Goal: Check status: Check status

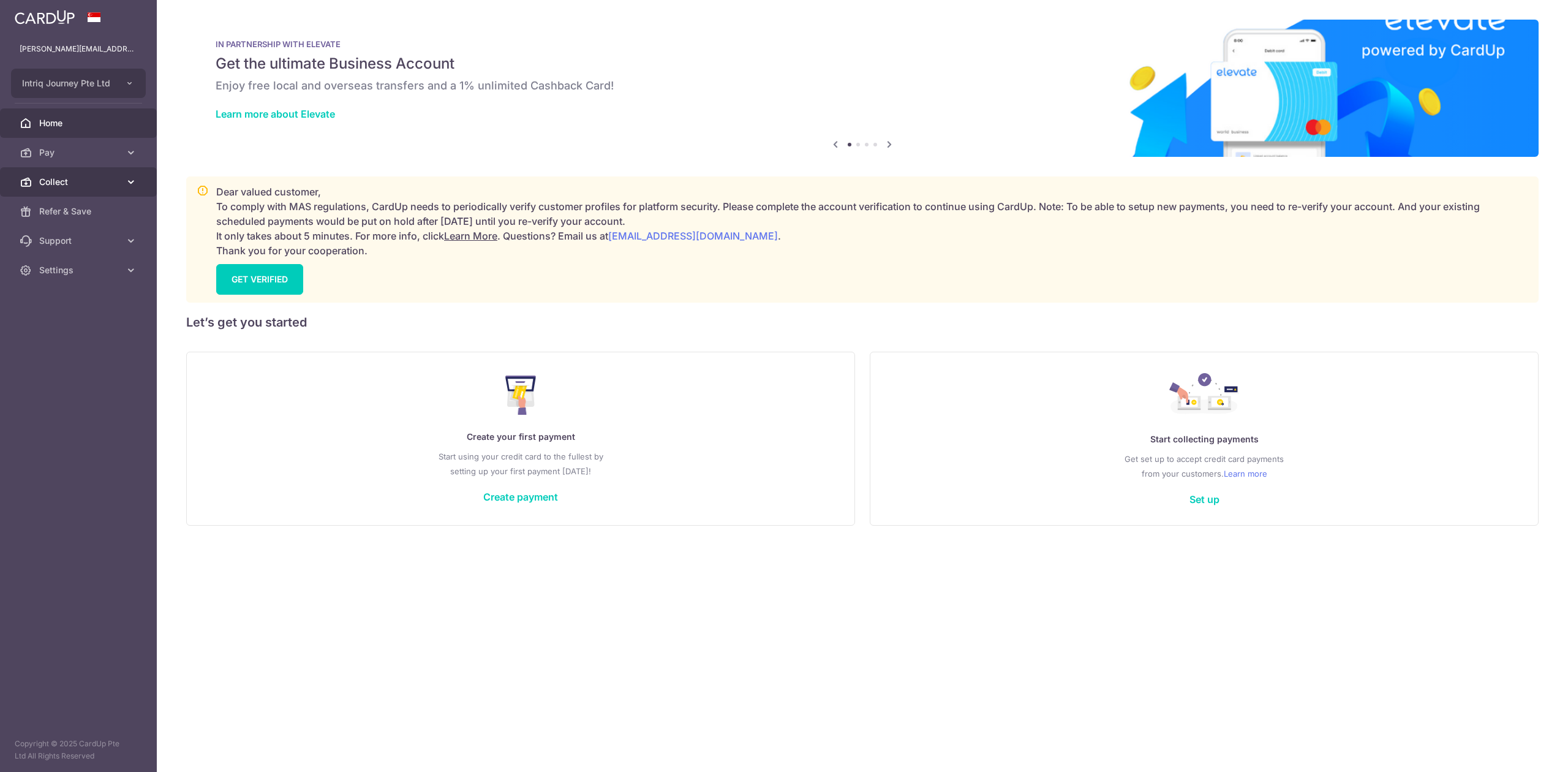
click at [92, 177] on span "Collect" at bounding box center [79, 182] width 81 height 12
click at [93, 206] on span "Dashboard" at bounding box center [79, 211] width 81 height 12
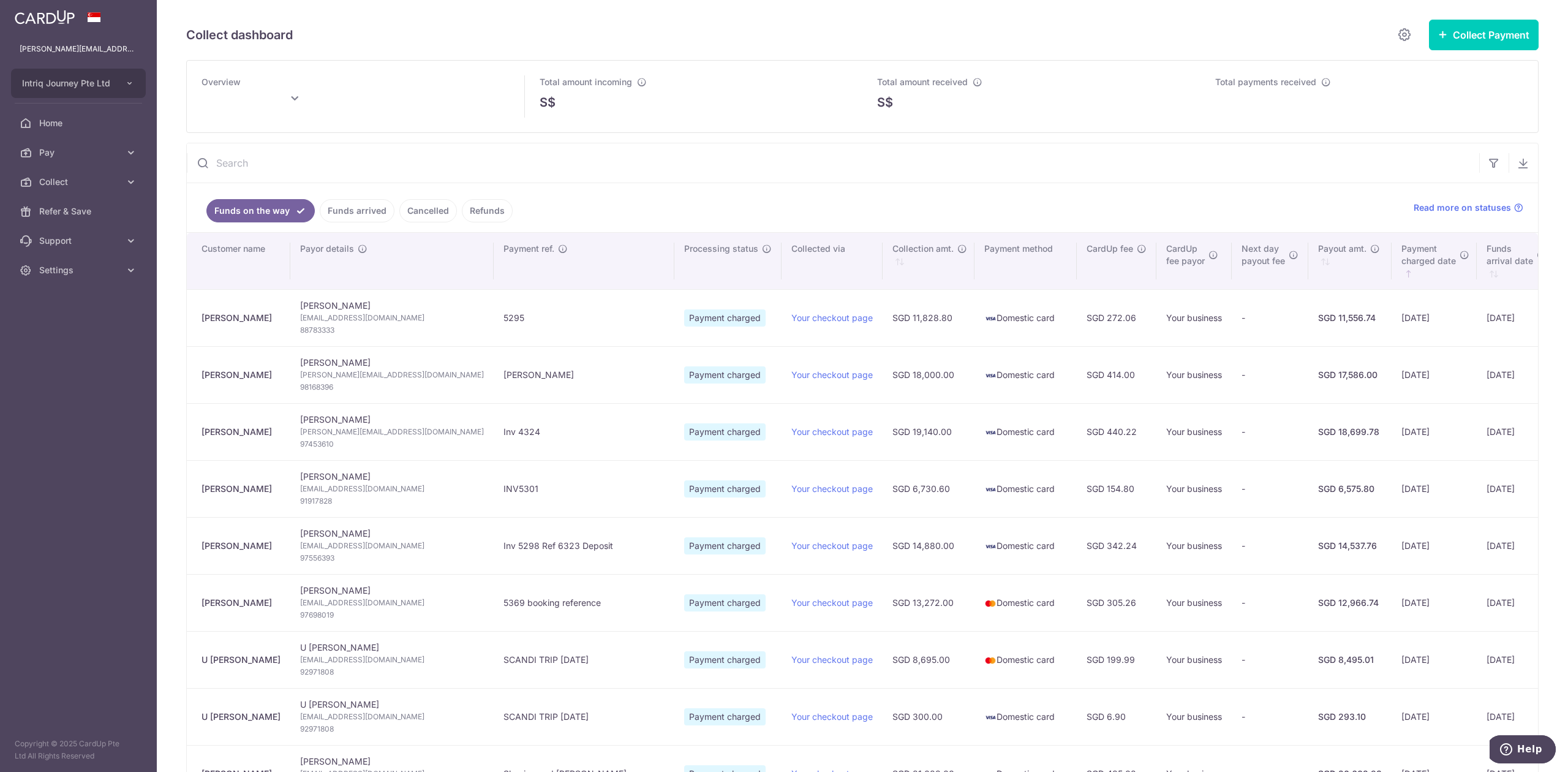
type input "[DATE]"
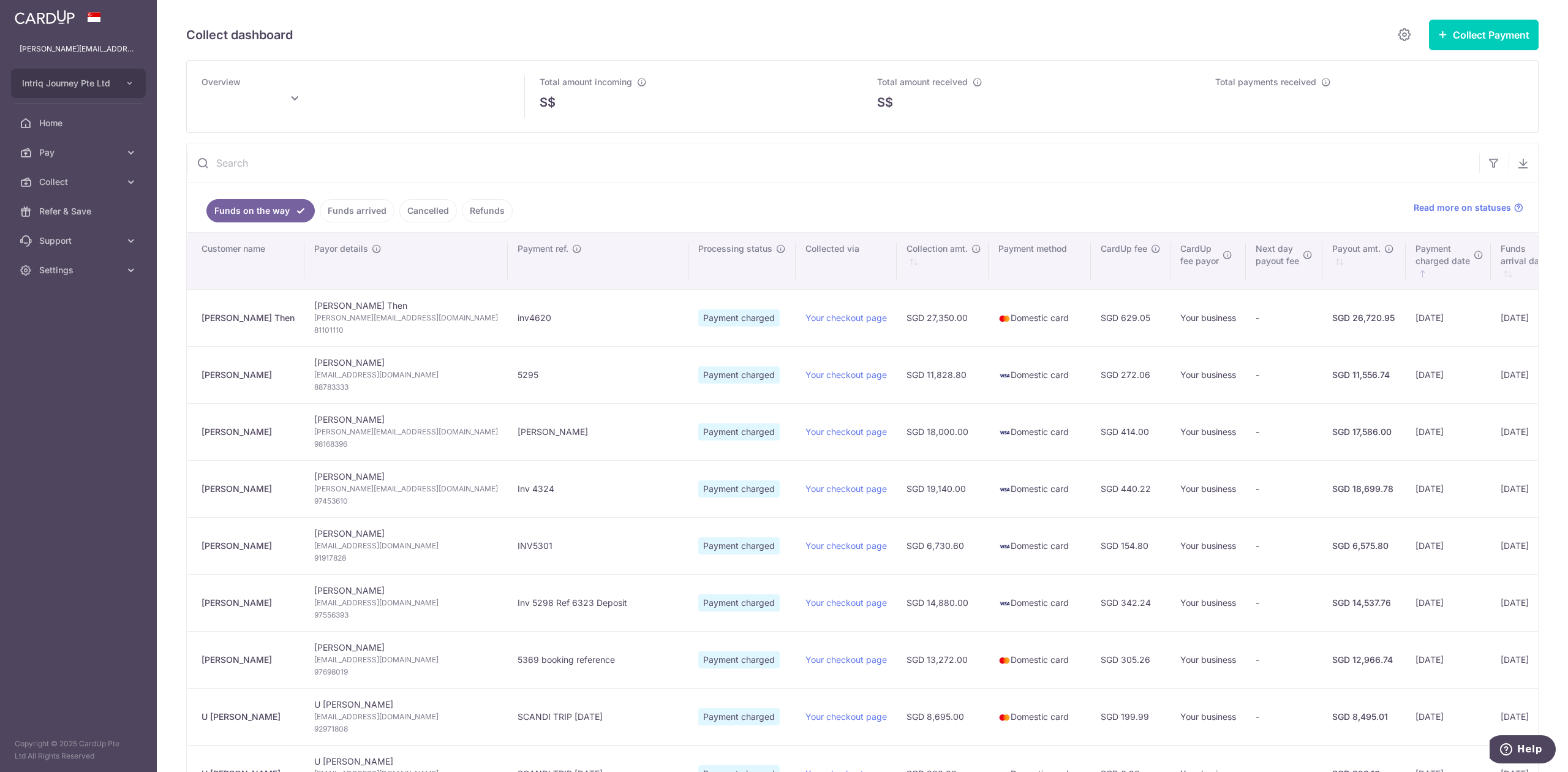
type input "October 2025"
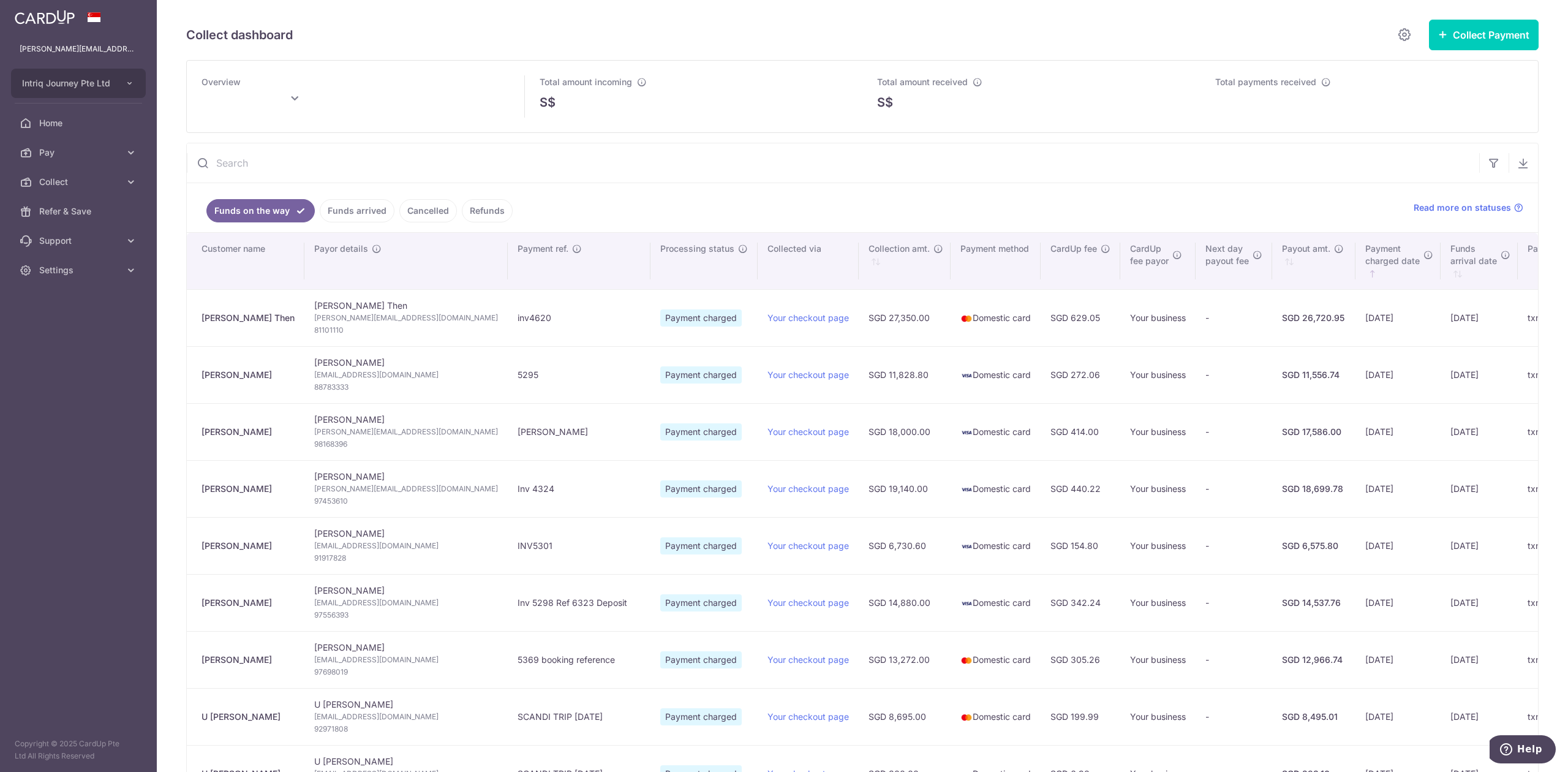
type input "October 2025"
type input "[DATE]"
click at [340, 212] on link "Funds arrived" at bounding box center [356, 211] width 75 height 23
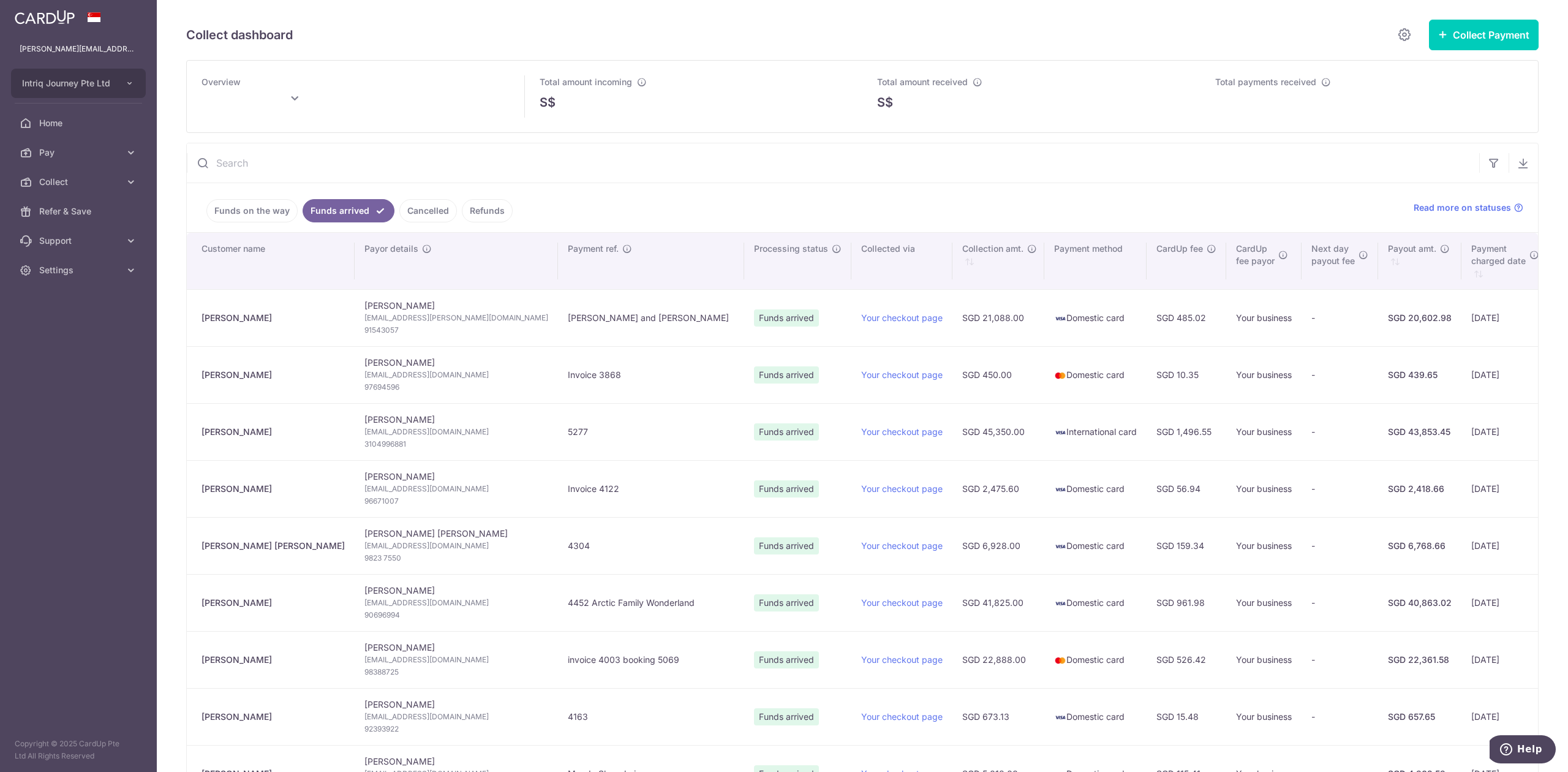
type input "[DATE]"
drag, startPoint x: 268, startPoint y: 320, endPoint x: 193, endPoint y: 327, distance: 75.3
click at [193, 327] on td "[PERSON_NAME]" at bounding box center [271, 318] width 168 height 57
copy div "[PERSON_NAME]"
drag, startPoint x: 505, startPoint y: 326, endPoint x: 422, endPoint y: 326, distance: 83.0
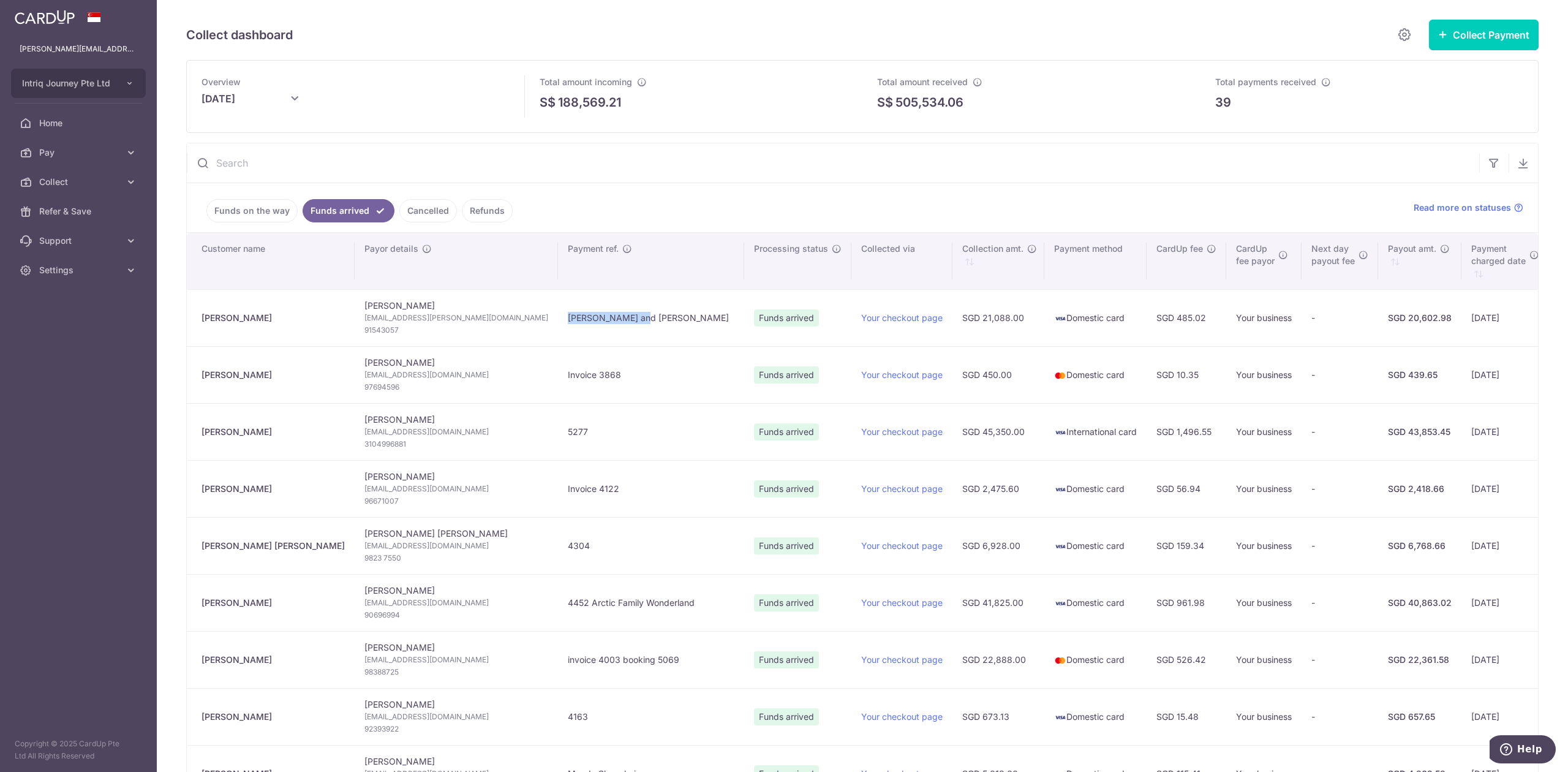
click at [558, 326] on td "[PERSON_NAME] and [PERSON_NAME]" at bounding box center [650, 318] width 186 height 57
copy td "[PERSON_NAME] and [PERSON_NAME]"
drag, startPoint x: 271, startPoint y: 376, endPoint x: 202, endPoint y: 380, distance: 69.1
click at [202, 380] on div "[PERSON_NAME]" at bounding box center [273, 375] width 144 height 12
copy div "[PERSON_NAME]"
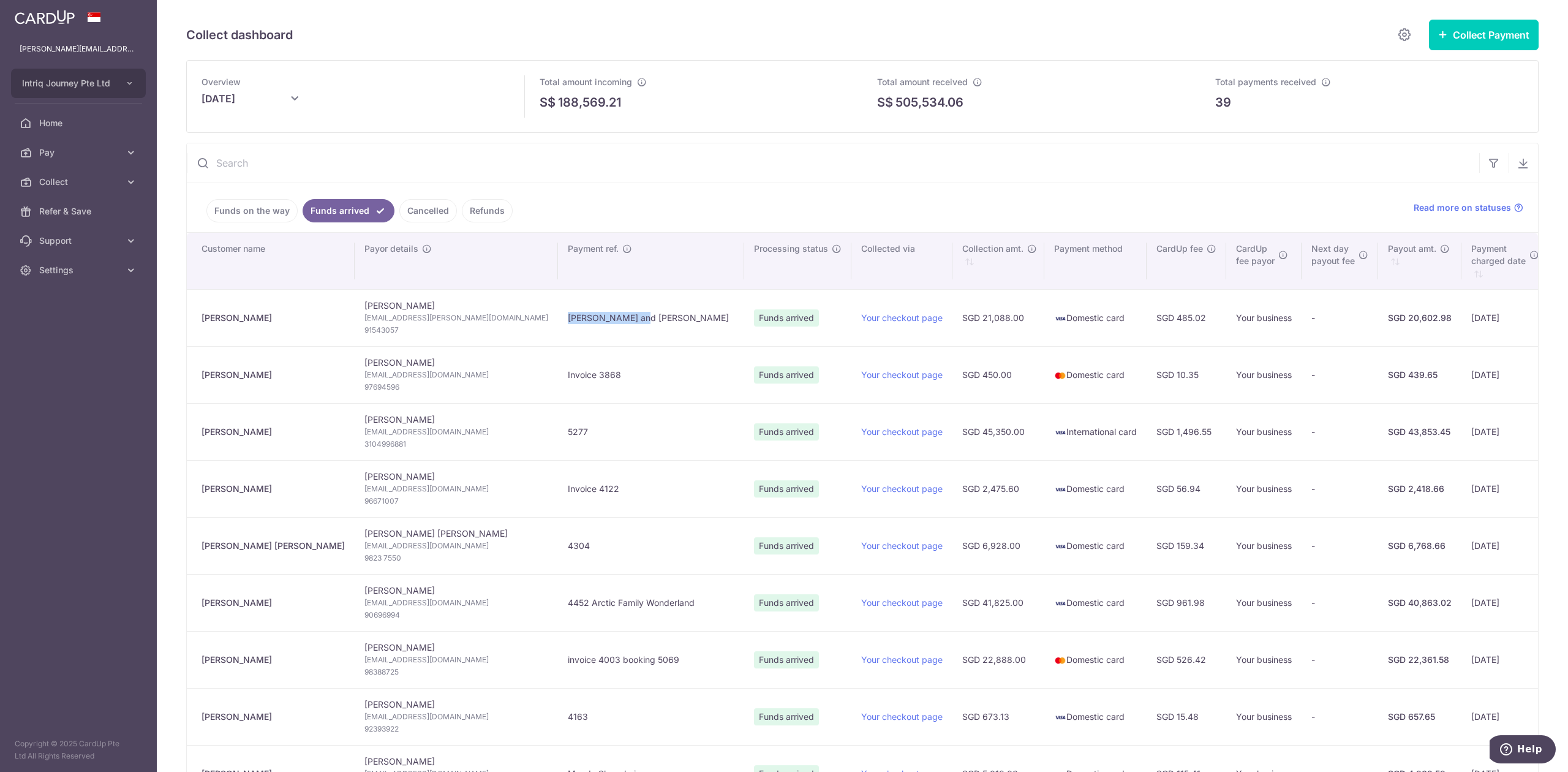
drag, startPoint x: 258, startPoint y: 434, endPoint x: 196, endPoint y: 432, distance: 62.0
click at [196, 432] on td "[PERSON_NAME]" at bounding box center [271, 431] width 168 height 57
copy div "[PERSON_NAME]"
